Goal: Information Seeking & Learning: Learn about a topic

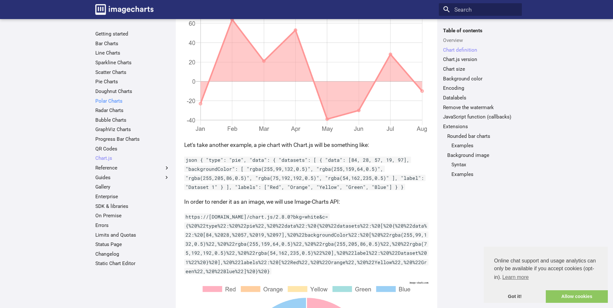
scroll to position [323, 0]
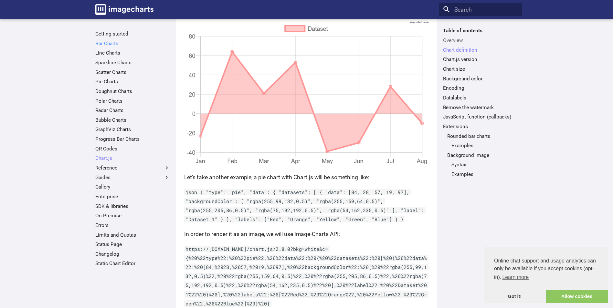
click at [108, 43] on link "Bar Charts" at bounding box center [132, 43] width 75 height 6
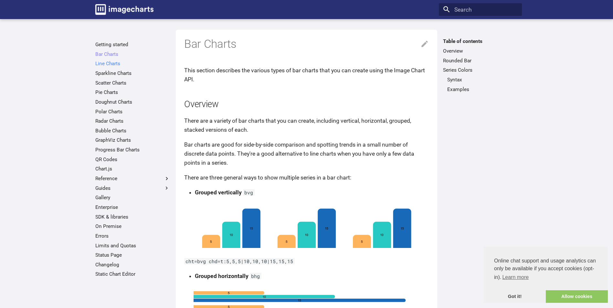
click at [111, 63] on link "Line Charts" at bounding box center [132, 63] width 75 height 6
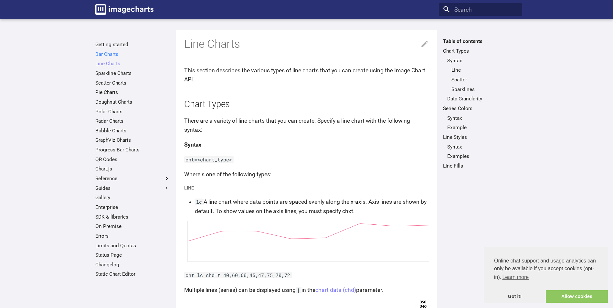
click at [111, 57] on link "Bar Charts" at bounding box center [132, 54] width 75 height 6
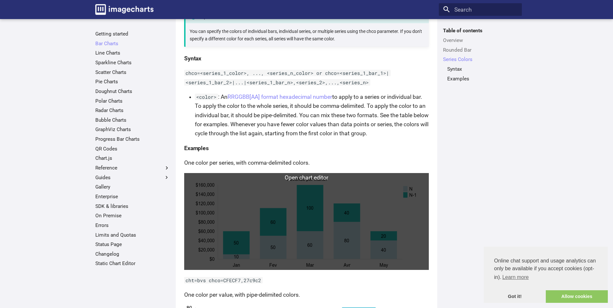
scroll to position [841, 0]
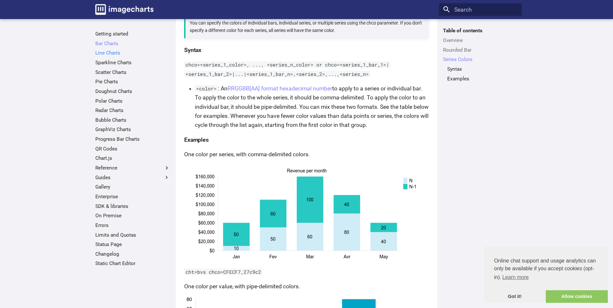
click at [110, 52] on link "Line Charts" at bounding box center [132, 53] width 75 height 6
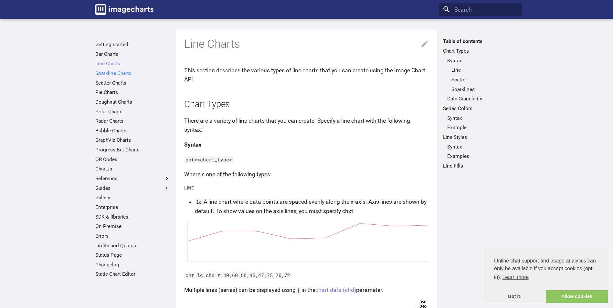
click at [109, 73] on link "Sparkline Charts" at bounding box center [132, 73] width 75 height 6
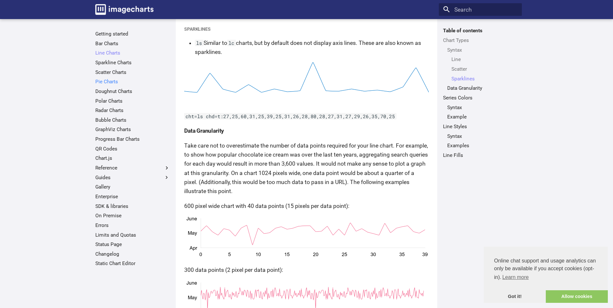
click at [111, 79] on link "Pie Charts" at bounding box center [132, 82] width 75 height 6
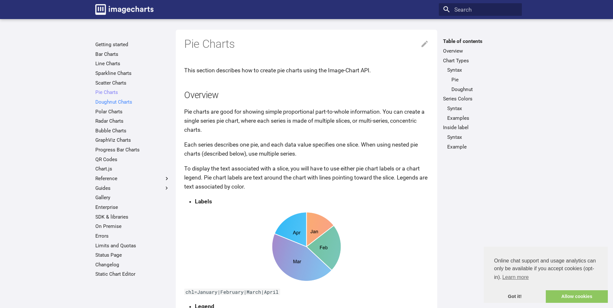
click at [111, 102] on link "Doughnut Charts" at bounding box center [132, 102] width 75 height 6
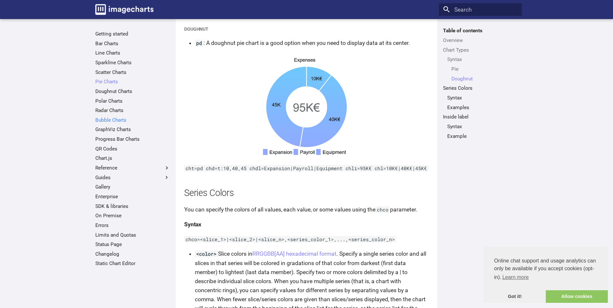
click at [112, 119] on link "Bubble Charts" at bounding box center [132, 120] width 75 height 6
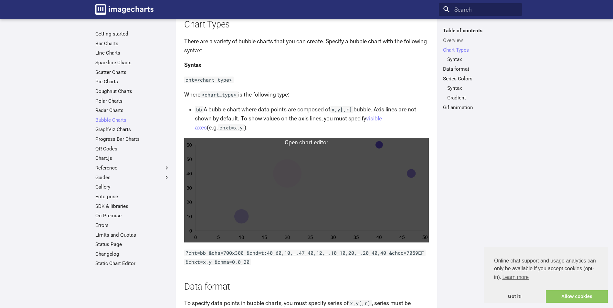
scroll to position [194, 0]
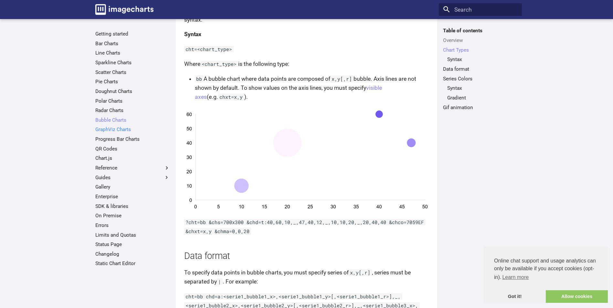
click at [103, 128] on link "GraphViz Charts" at bounding box center [132, 129] width 75 height 6
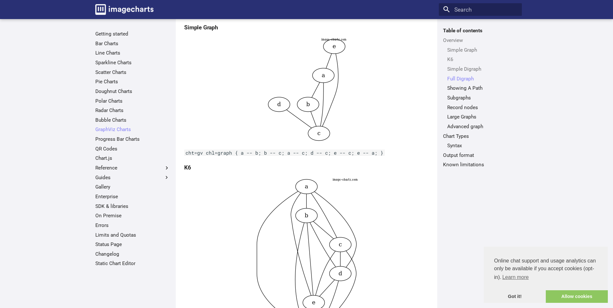
scroll to position [194, 0]
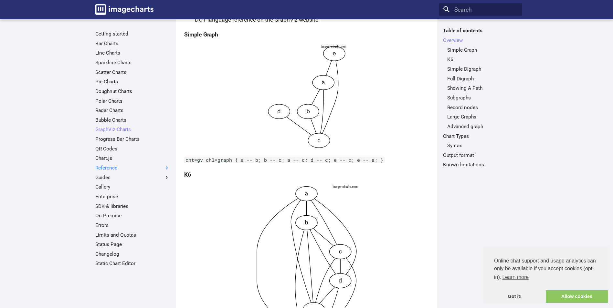
click at [108, 166] on label "Reference" at bounding box center [132, 168] width 75 height 6
click at [0, 0] on input "Reference" at bounding box center [0, 0] width 0 height 0
click at [108, 158] on link "Chart.js" at bounding box center [132, 158] width 75 height 6
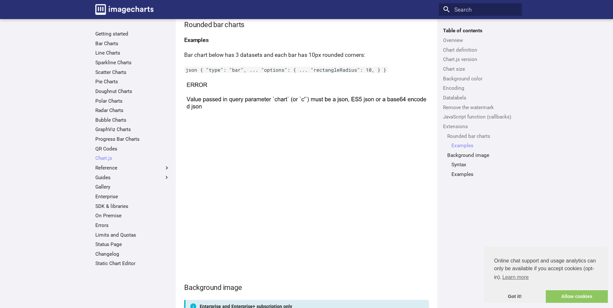
scroll to position [3388, 0]
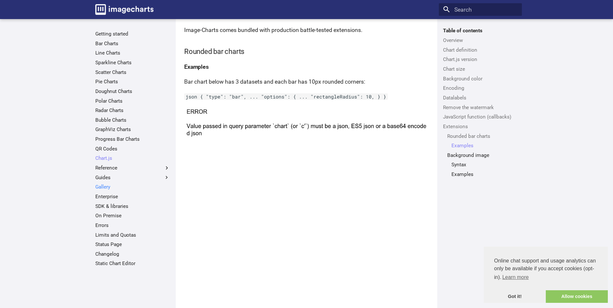
click at [101, 190] on link "Gallery" at bounding box center [132, 187] width 75 height 6
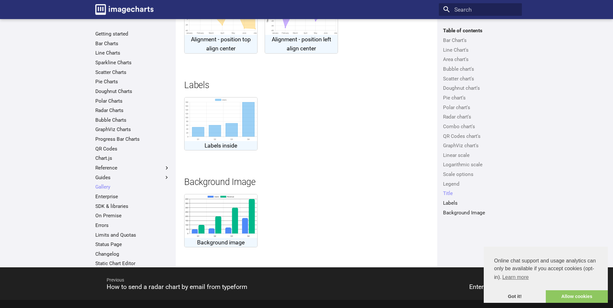
scroll to position [2296, 0]
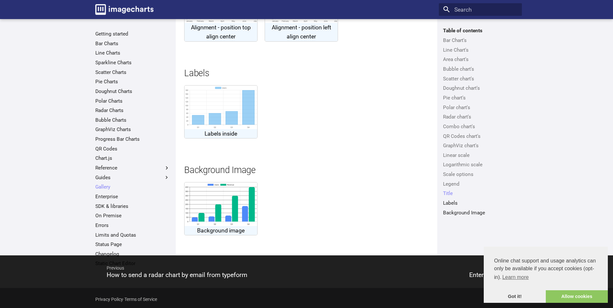
click at [219, 129] on img at bounding box center [221, 108] width 73 height 44
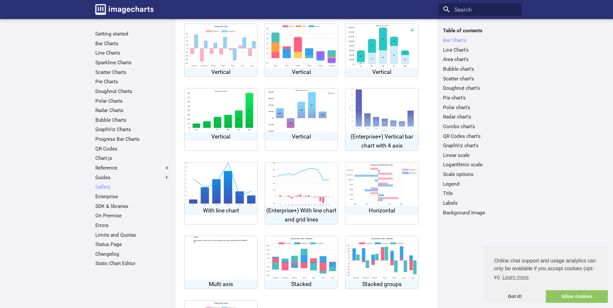
scroll to position [65, 0]
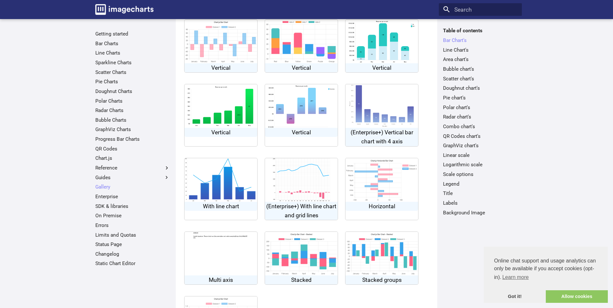
click at [390, 173] on img at bounding box center [382, 180] width 73 height 44
